Goal: Browse casually

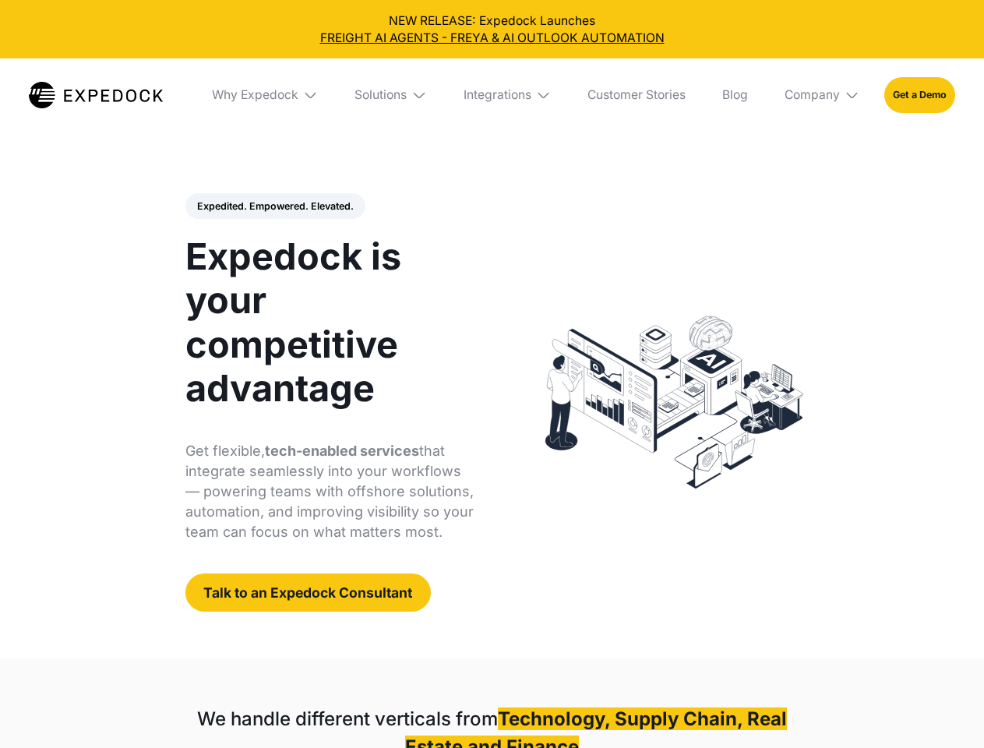
select select
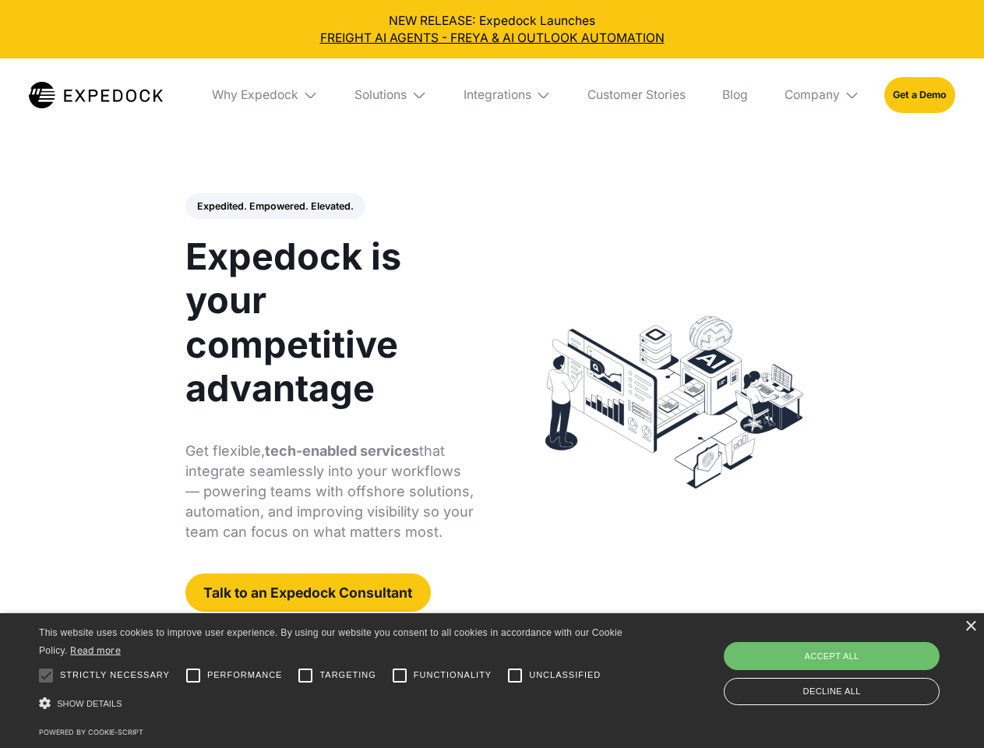
click at [492, 95] on div "Integrations" at bounding box center [498, 95] width 68 height 16
click at [266, 95] on div "Why Expedock" at bounding box center [255, 95] width 87 height 16
click at [392, 95] on div "Solutions" at bounding box center [381, 95] width 52 height 16
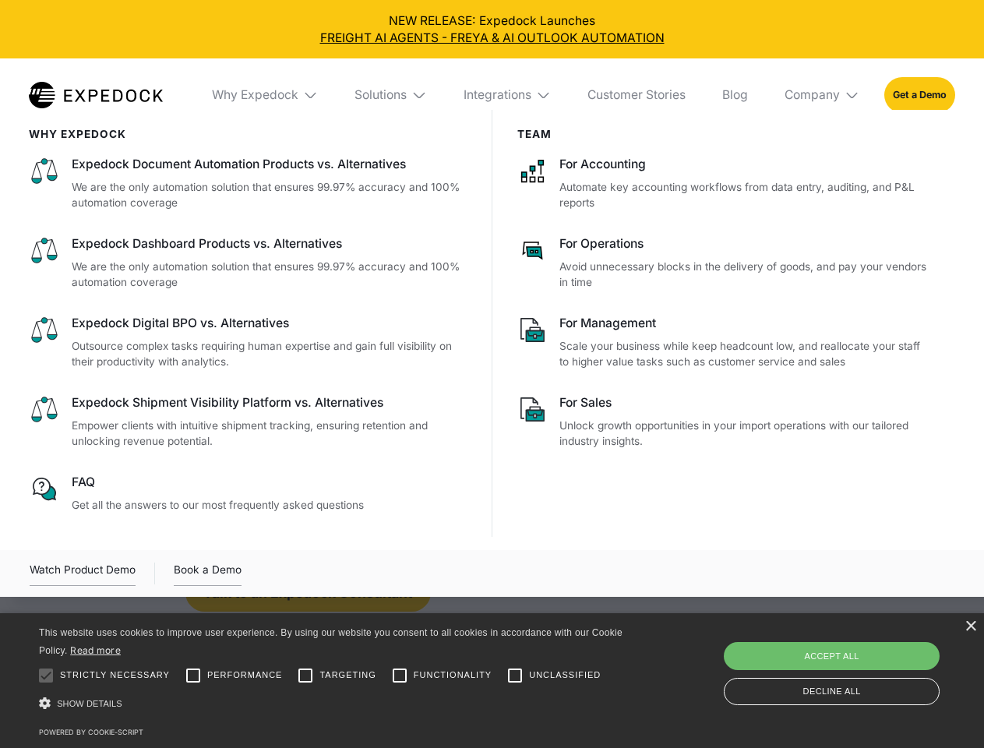
click at [508, 95] on div "Integrations" at bounding box center [498, 95] width 68 height 16
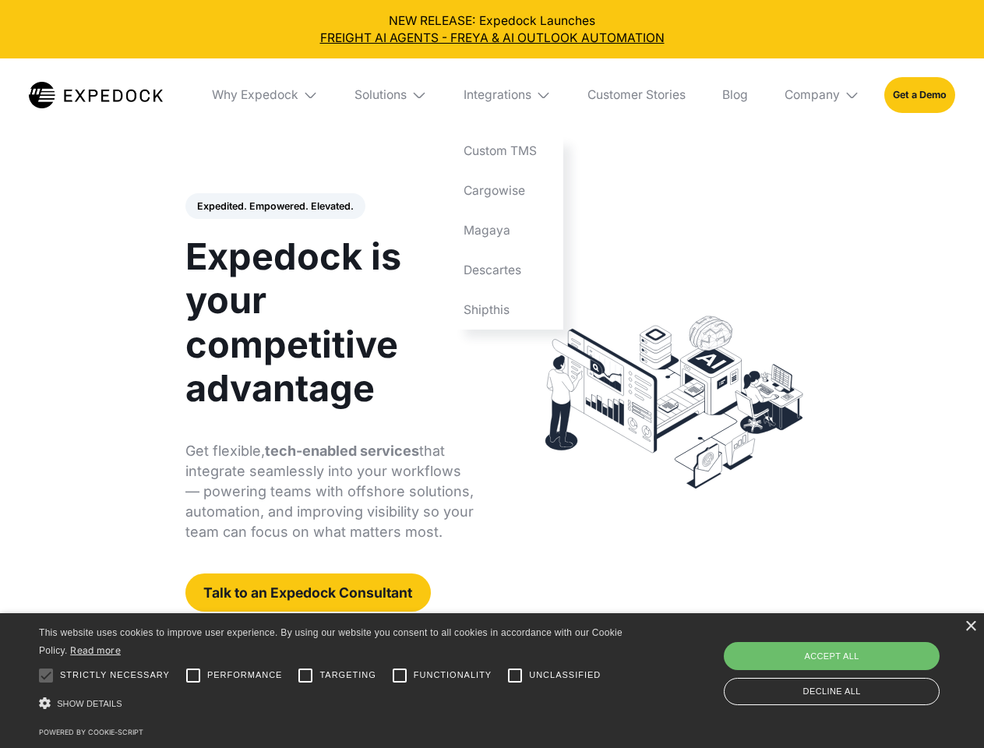
click at [823, 95] on div "Company" at bounding box center [812, 95] width 55 height 16
click at [274, 207] on div "Expedited. Empowered. Elevated. Automate Freight Document Extraction at 99.97% …" at bounding box center [329, 402] width 289 height 419
click at [46, 676] on div at bounding box center [45, 675] width 31 height 31
click at [193, 676] on input "Performance" at bounding box center [193, 675] width 31 height 31
checkbox input "true"
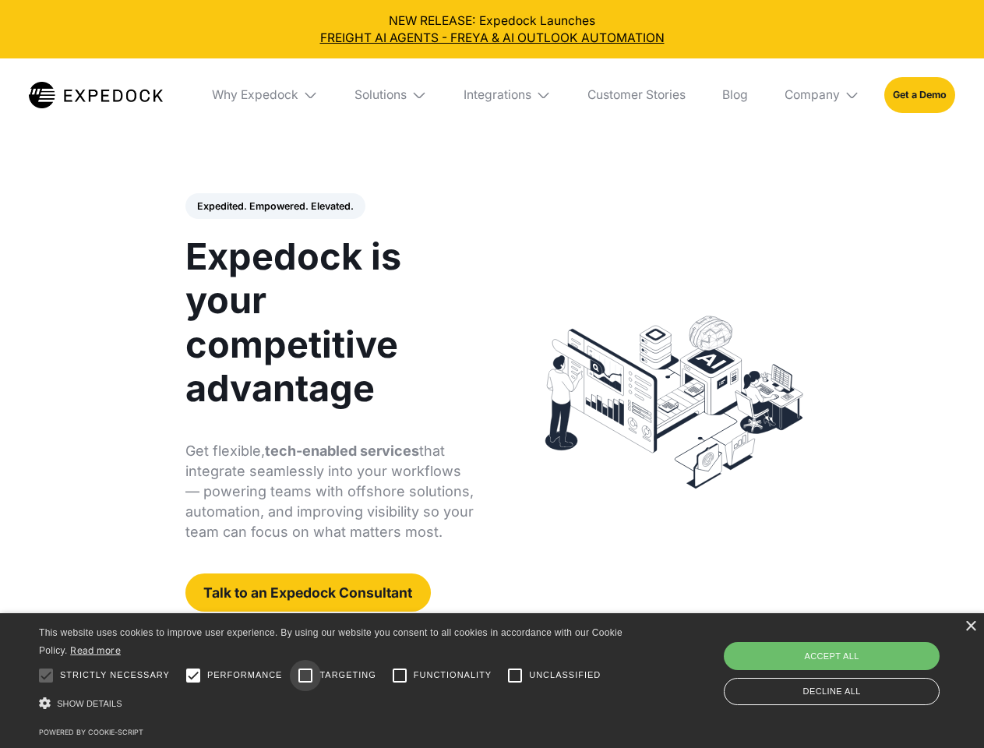
click at [306, 676] on input "Targeting" at bounding box center [305, 675] width 31 height 31
checkbox input "true"
click at [400, 676] on input "Functionality" at bounding box center [399, 675] width 31 height 31
checkbox input "true"
